Goal: Transaction & Acquisition: Purchase product/service

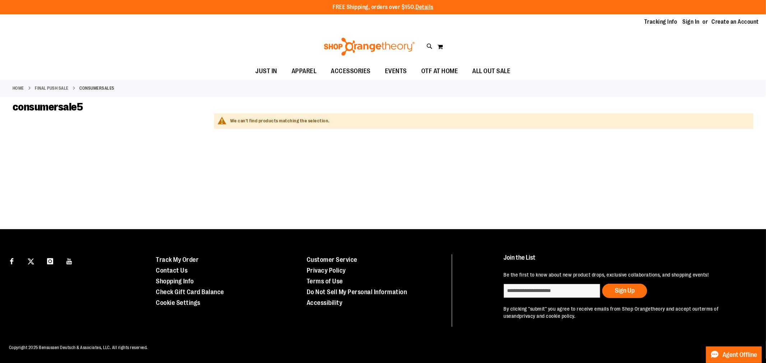
type input "**********"
click at [171, 179] on div "We can't find products matching the selection." at bounding box center [460, 167] width 587 height 108
